Goal: Task Accomplishment & Management: Manage account settings

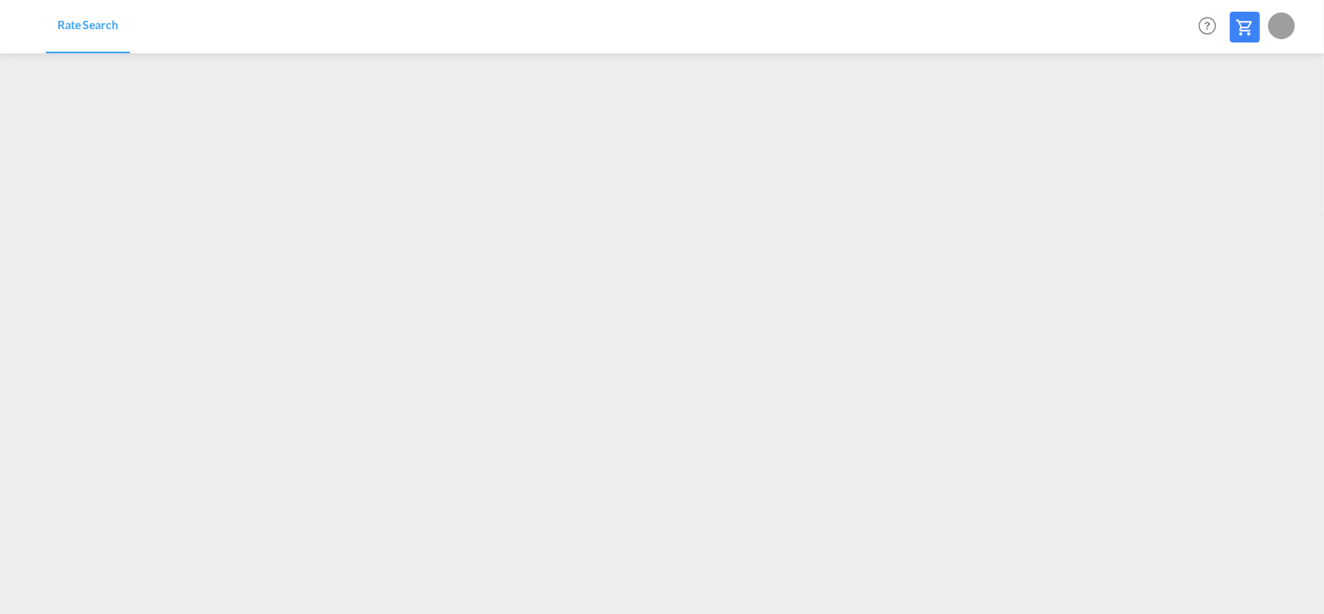
click at [1280, 30] on div at bounding box center [1281, 25] width 27 height 27
click at [1230, 129] on button "Logout" at bounding box center [1262, 127] width 108 height 33
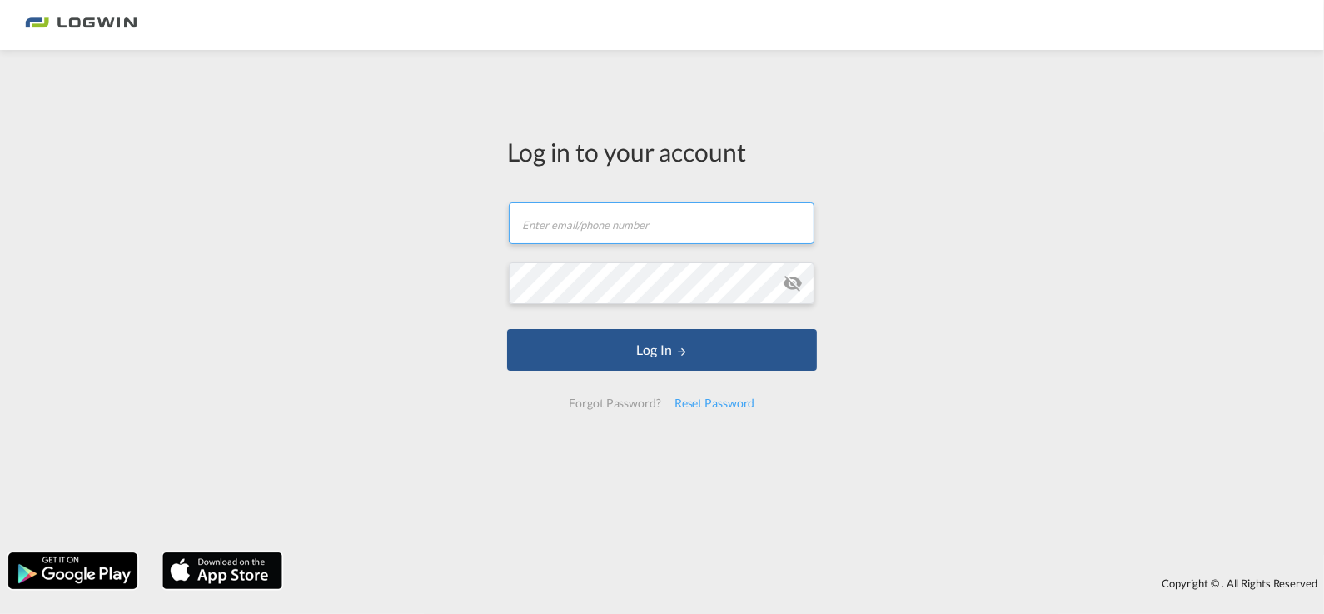
type input "[PERSON_NAME][EMAIL_ADDRESS][PERSON_NAME][DOMAIN_NAME]"
